Goal: Task Accomplishment & Management: Manage account settings

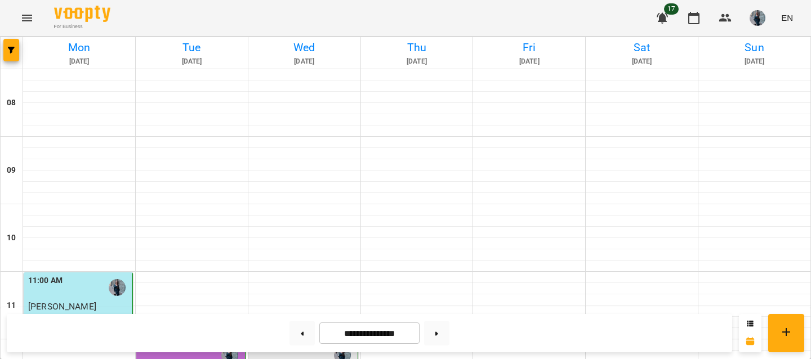
scroll to position [234, 0]
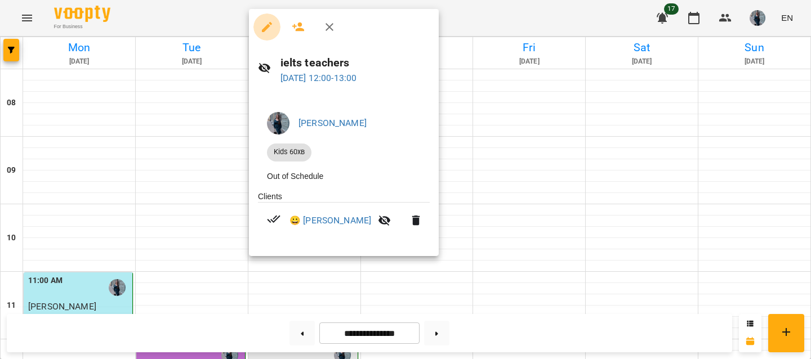
click at [271, 27] on icon "button" at bounding box center [267, 27] width 14 height 14
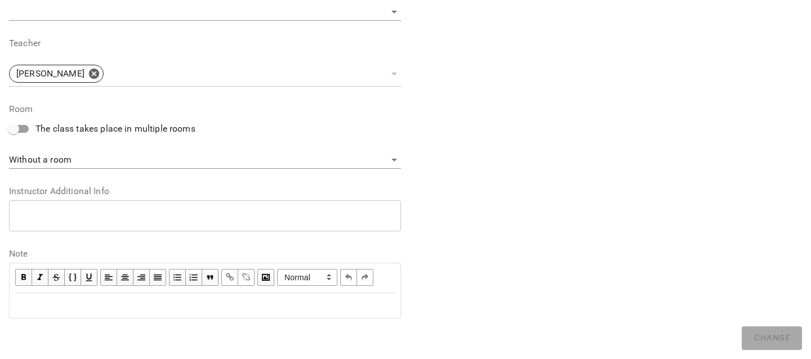
scroll to position [406, 0]
click at [81, 305] on div "Edit text" at bounding box center [204, 306] width 379 height 14
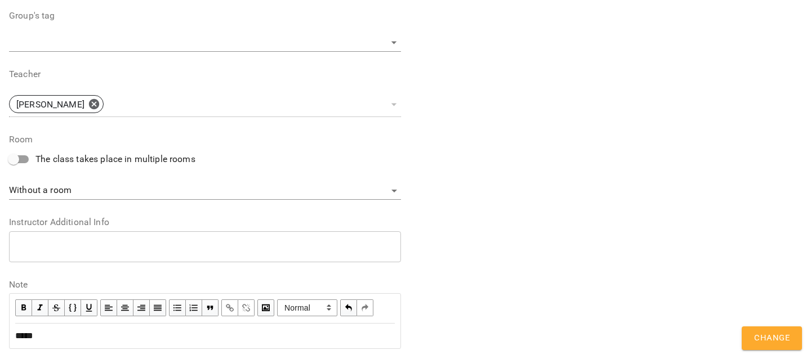
click at [768, 336] on span "Change" at bounding box center [771, 338] width 35 height 15
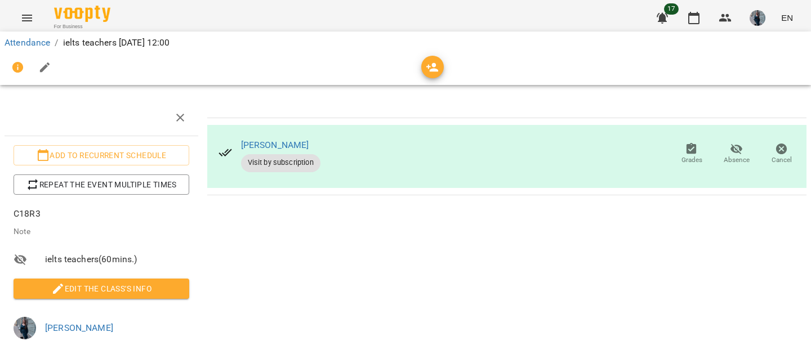
click at [38, 211] on p "C18R3" at bounding box center [102, 214] width 176 height 14
click at [75, 291] on span "Edit the class's Info" at bounding box center [102, 289] width 158 height 14
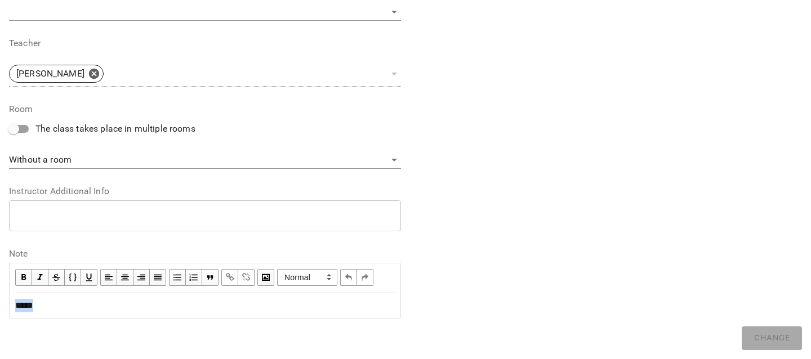
drag, startPoint x: 68, startPoint y: 307, endPoint x: -4, endPoint y: 301, distance: 71.8
click at [0, 301] on html "**********" at bounding box center [405, 208] width 811 height 416
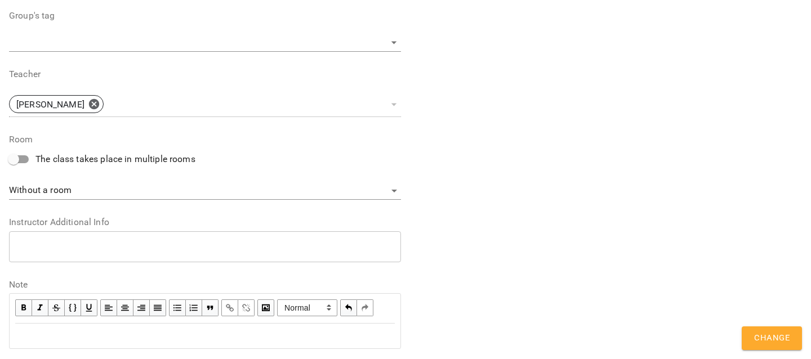
click at [771, 342] on span "Change" at bounding box center [771, 338] width 35 height 15
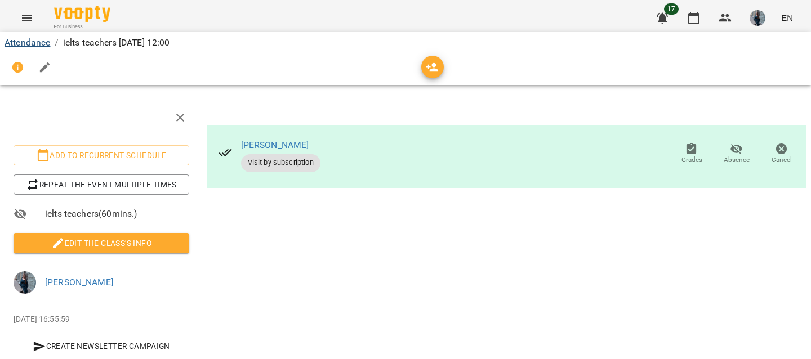
click at [23, 40] on link "Attendance" at bounding box center [28, 42] width 46 height 11
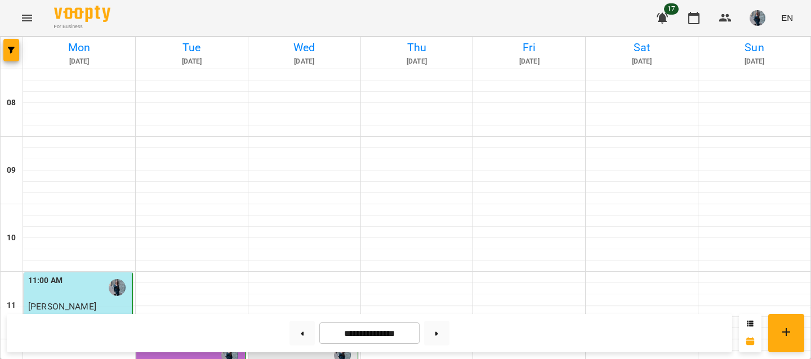
scroll to position [237, 0]
click at [716, 0] on div "For Business 17 EN" at bounding box center [405, 18] width 811 height 36
